Goal: Task Accomplishment & Management: Manage account settings

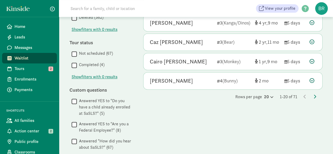
scroll to position [368, 0]
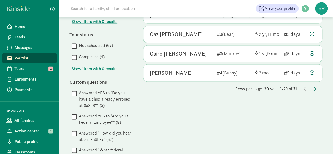
click at [314, 87] on icon at bounding box center [314, 89] width 3 height 4
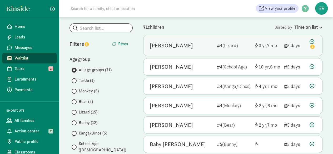
scroll to position [53, 0]
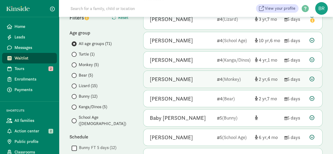
click at [310, 77] on icon at bounding box center [311, 79] width 5 height 5
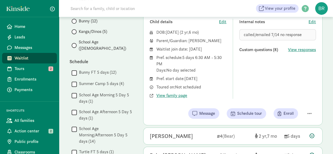
scroll to position [132, 0]
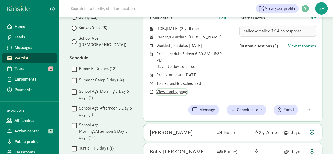
click at [182, 92] on span "View family page" at bounding box center [171, 92] width 31 height 6
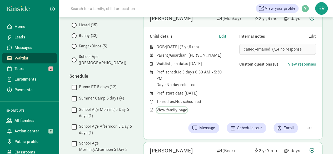
scroll to position [105, 0]
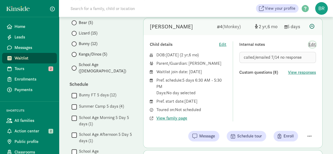
click at [311, 44] on span "Edit" at bounding box center [311, 44] width 7 height 6
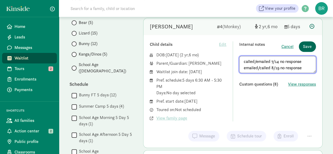
type textarea "called/emailed 7/14 no response emailed/called 8/19 no response"
click at [309, 47] on span "Save" at bounding box center [307, 46] width 9 height 6
click at [308, 44] on span "Save" at bounding box center [307, 46] width 9 height 6
click at [311, 46] on span "Save" at bounding box center [307, 46] width 9 height 6
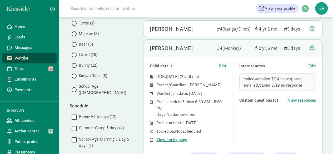
scroll to position [79, 0]
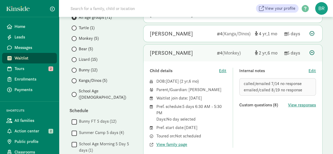
click at [312, 53] on icon at bounding box center [311, 52] width 5 height 5
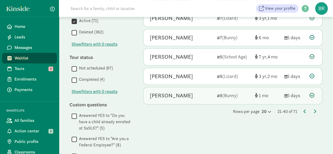
scroll to position [368, 0]
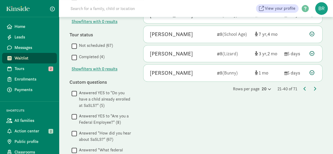
click at [311, 86] on div "Rows per page 20 21-40 of 71" at bounding box center [232, 89] width 179 height 6
click at [315, 87] on icon at bounding box center [314, 89] width 3 height 4
click at [312, 86] on div "Rows per page 20 41-60 of 71" at bounding box center [232, 89] width 179 height 6
click at [314, 87] on icon at bounding box center [314, 89] width 3 height 4
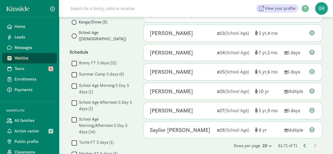
scroll to position [79, 0]
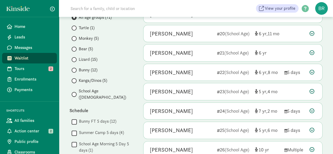
click at [77, 38] on label "Monkey (5)" at bounding box center [102, 38] width 61 height 6
click at [75, 38] on input "Monkey (5)" at bounding box center [73, 38] width 3 height 3
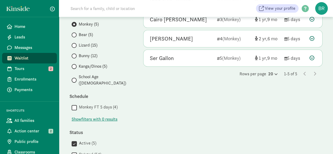
scroll to position [105, 0]
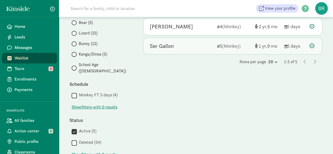
click at [204, 46] on div "Ser Gallon" at bounding box center [181, 46] width 63 height 8
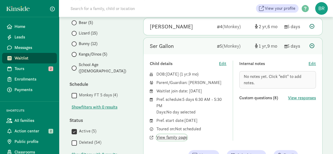
click at [180, 138] on span "View family page" at bounding box center [171, 137] width 31 height 6
click at [312, 46] on icon at bounding box center [311, 45] width 5 height 5
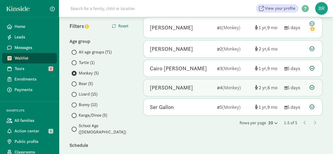
scroll to position [53, 0]
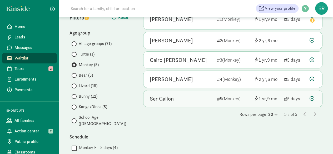
click at [313, 98] on icon at bounding box center [311, 98] width 5 height 5
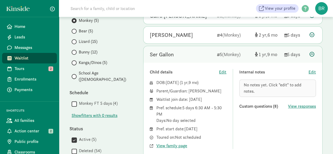
scroll to position [105, 0]
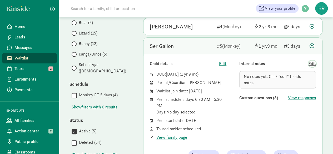
click at [314, 62] on span "Edit" at bounding box center [311, 64] width 7 height 6
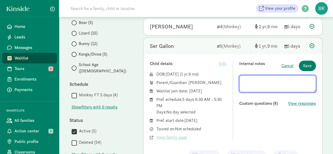
click at [270, 78] on textarea at bounding box center [277, 83] width 77 height 17
type textarea "w"
click at [299, 79] on textarea "Made them aware the spot" at bounding box center [277, 83] width 77 height 17
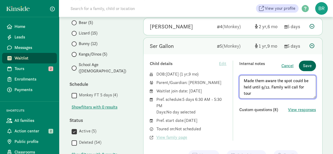
type textarea "Made them aware the spot could be held until 9/12. Family will call for tour"
click at [307, 67] on span "Save" at bounding box center [307, 66] width 9 height 6
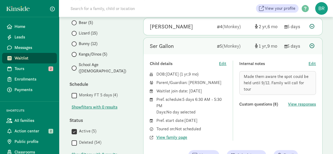
click at [312, 44] on icon at bounding box center [311, 45] width 5 height 5
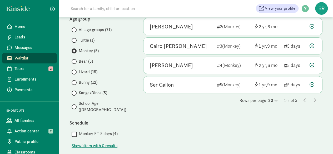
scroll to position [0, 0]
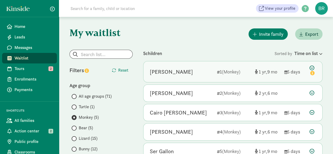
click at [311, 67] on icon at bounding box center [312, 71] width 6 height 11
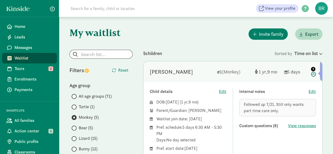
click at [313, 75] on icon at bounding box center [312, 71] width 6 height 11
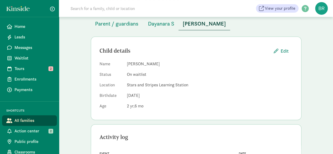
scroll to position [26, 0]
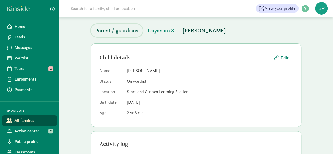
click at [125, 30] on span "Parent / guardians" at bounding box center [116, 30] width 43 height 8
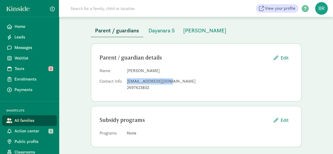
drag, startPoint x: 166, startPoint y: 80, endPoint x: 126, endPoint y: 78, distance: 39.5
click at [127, 78] on div "lgodina00@gmail.com" at bounding box center [210, 81] width 166 height 6
copy div "lgodina00@gmail.com"
click at [206, 68] on dd "Laura Godina" at bounding box center [210, 71] width 166 height 6
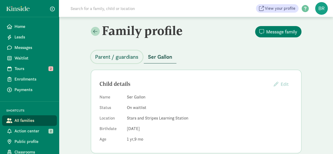
click at [100, 57] on span "Parent / guardians" at bounding box center [116, 57] width 43 height 8
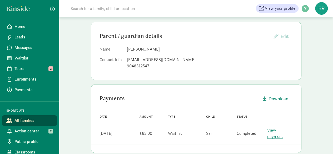
scroll to position [43, 0]
